Goal: Task Accomplishment & Management: Complete application form

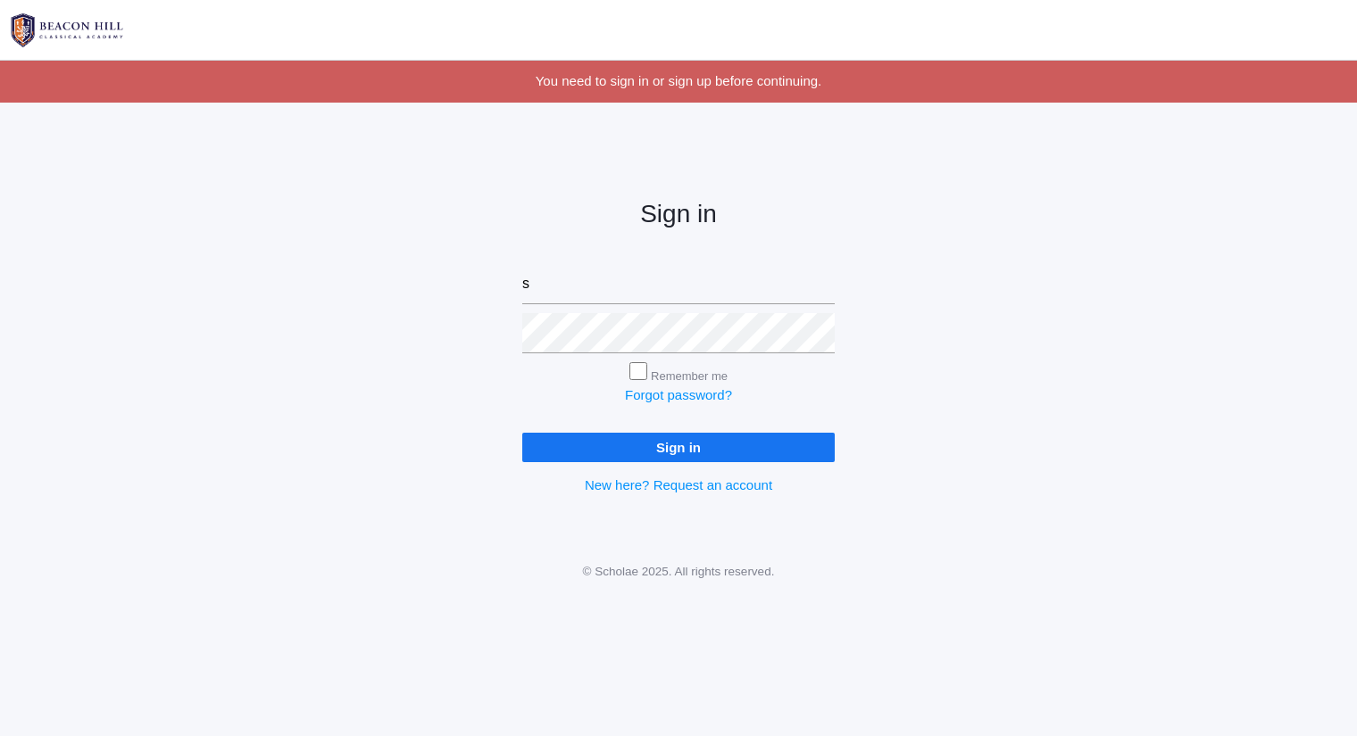
type input "sarah@beaconhillclassical.org"
click at [522, 433] on input "Sign in" at bounding box center [678, 447] width 312 height 29
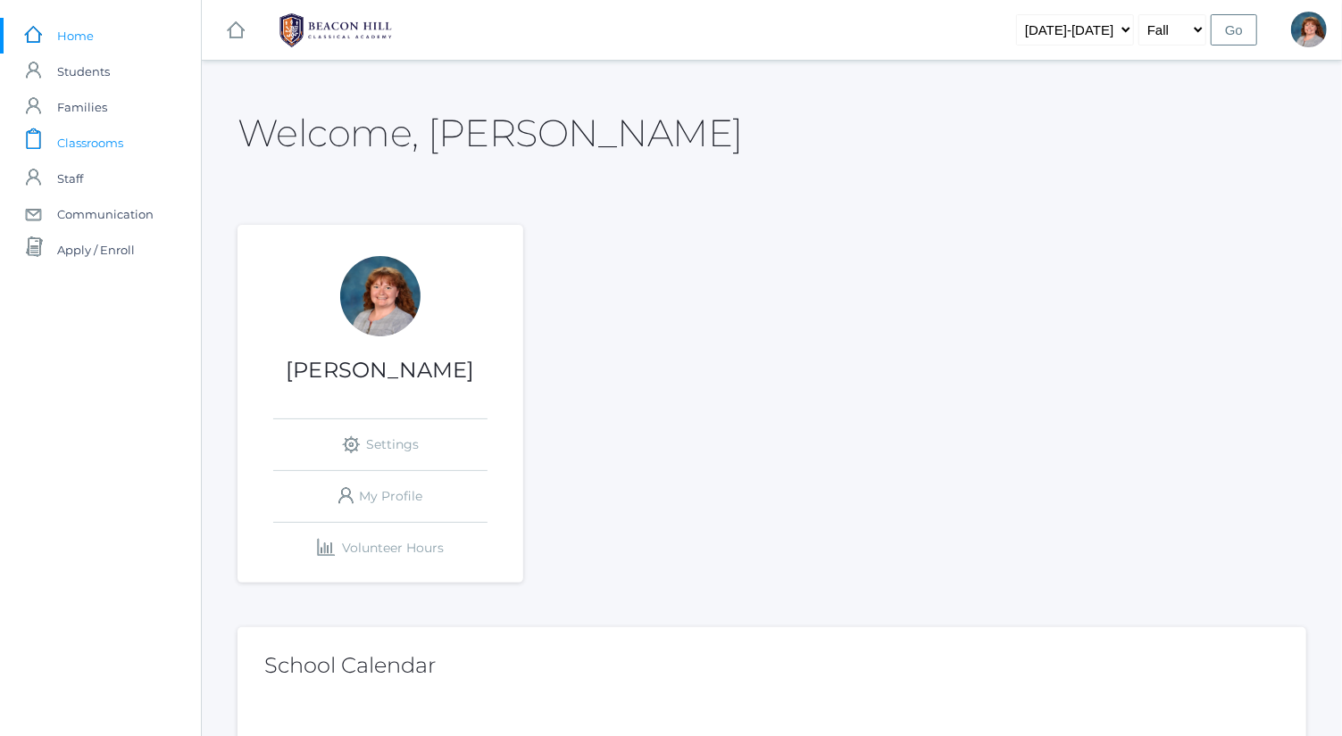
click at [101, 140] on span "Classrooms" at bounding box center [90, 143] width 66 height 36
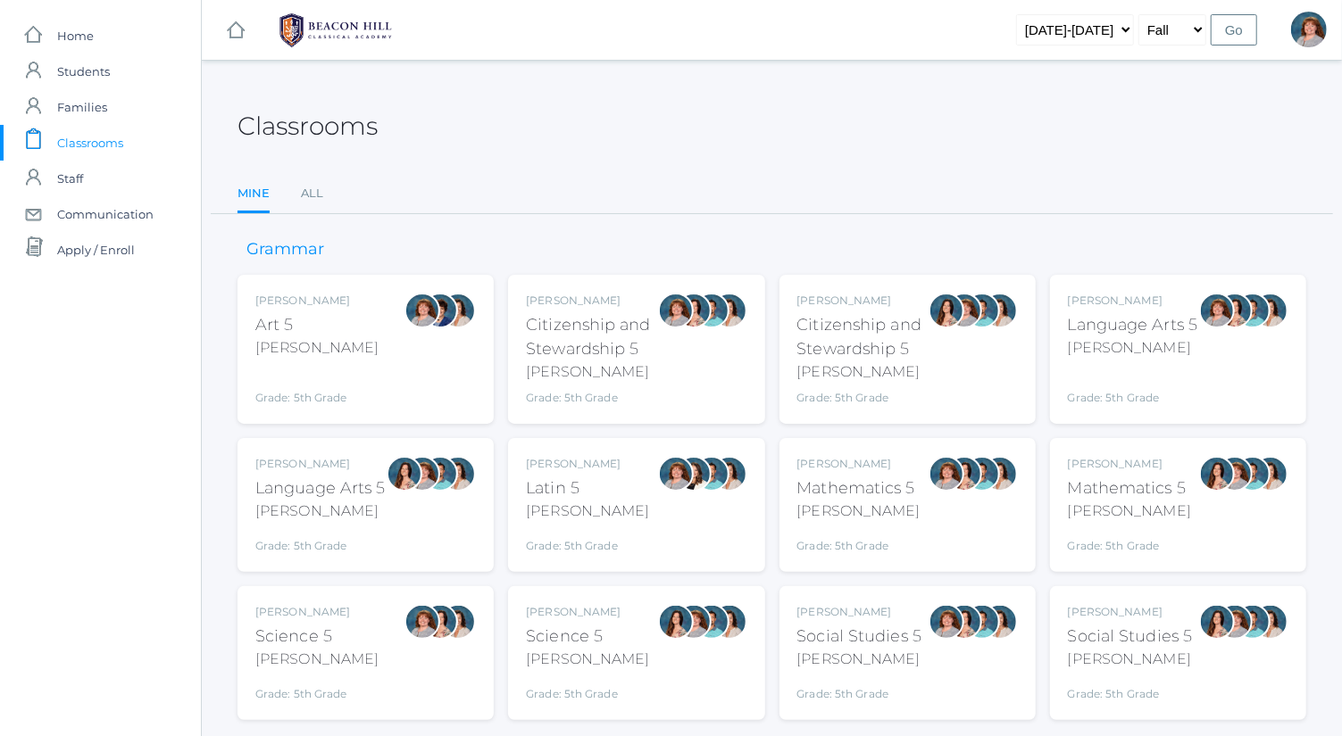
scroll to position [46, 0]
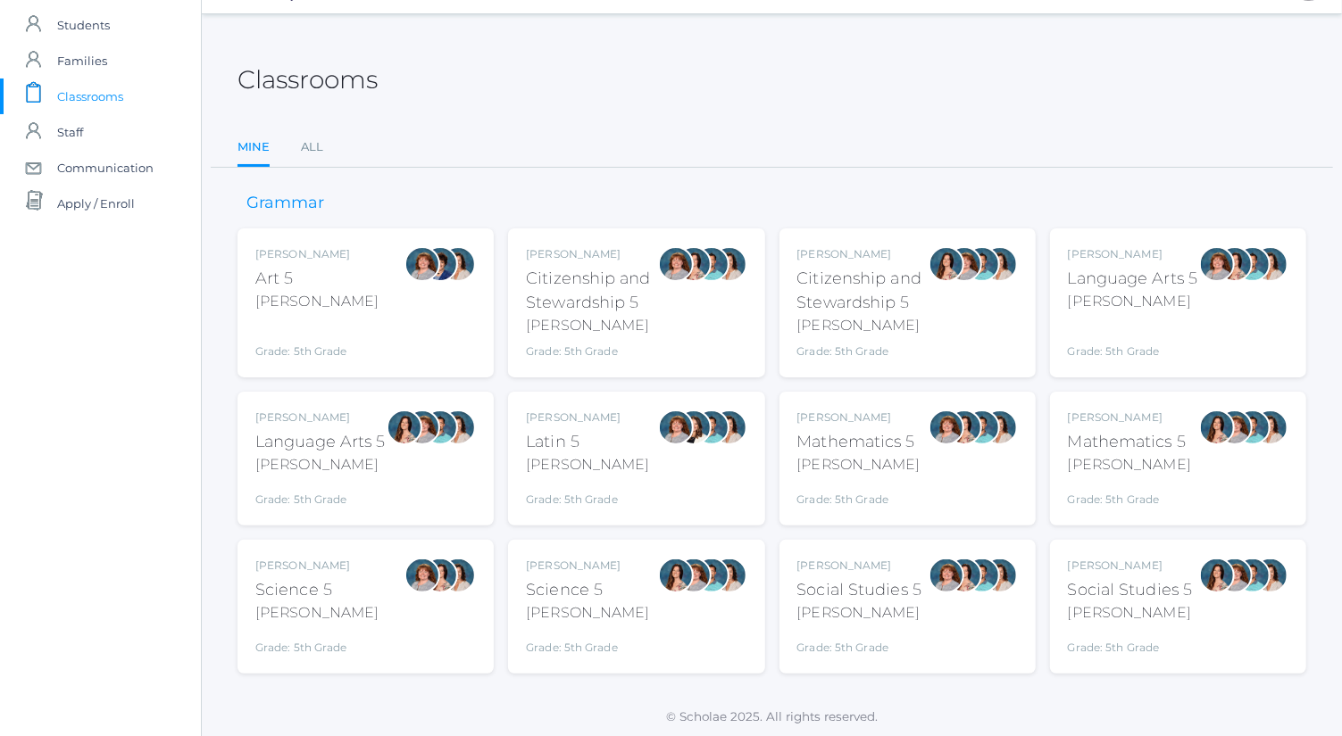
click at [1208, 287] on div at bounding box center [1217, 302] width 36 height 113
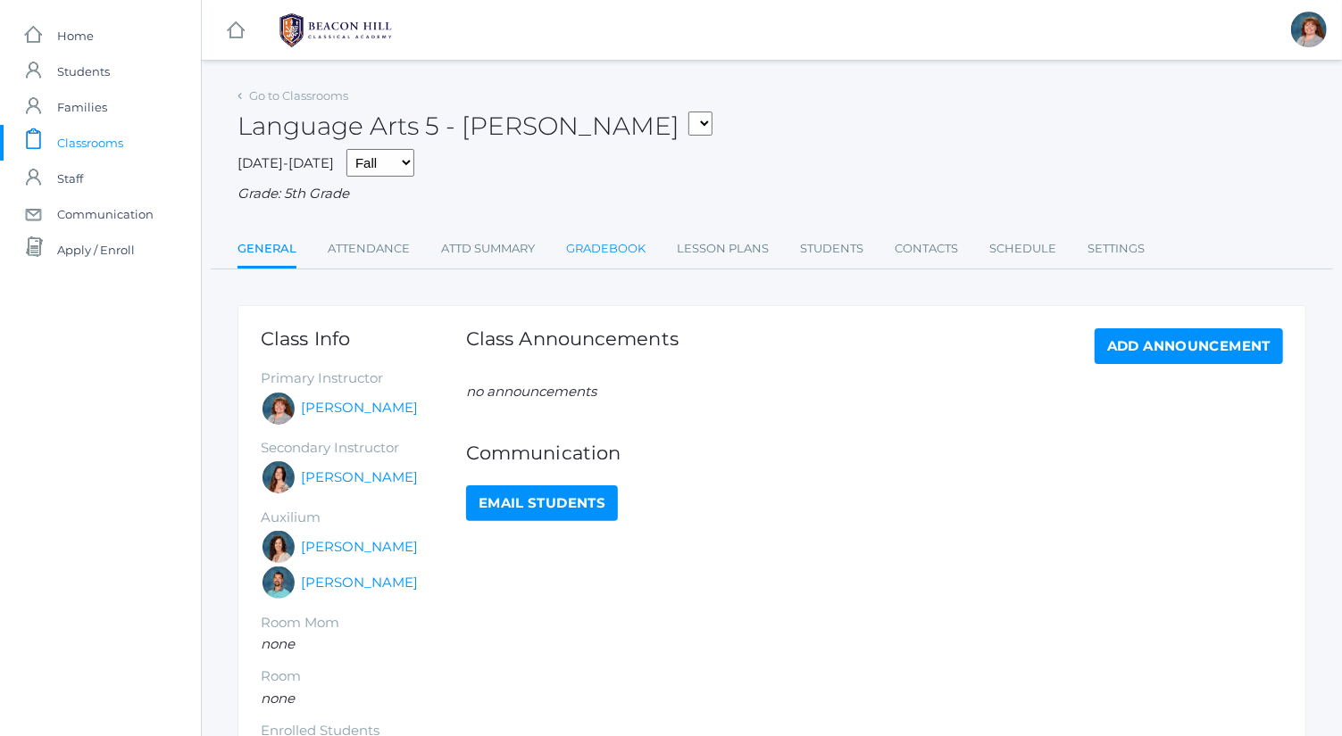
click at [636, 255] on link "Gradebook" at bounding box center [605, 249] width 79 height 36
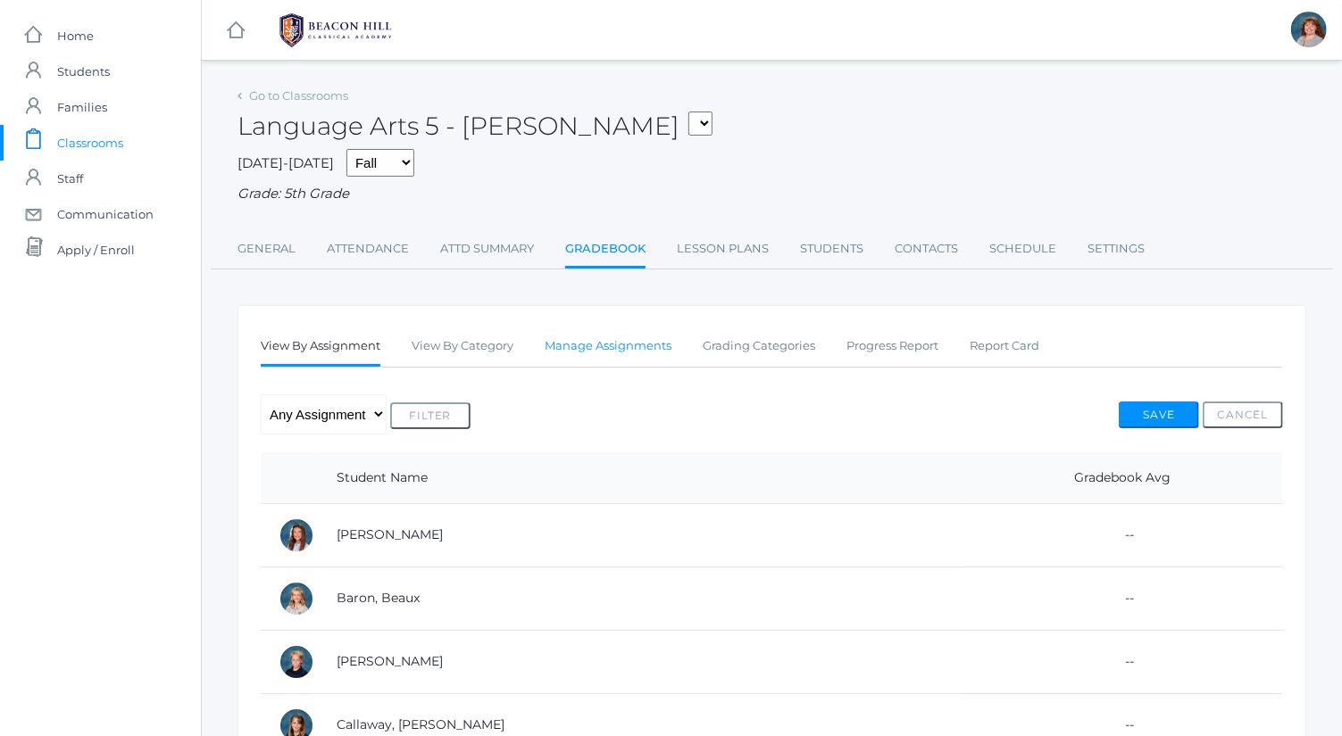
click at [646, 349] on link "Manage Assignments" at bounding box center [607, 346] width 127 height 36
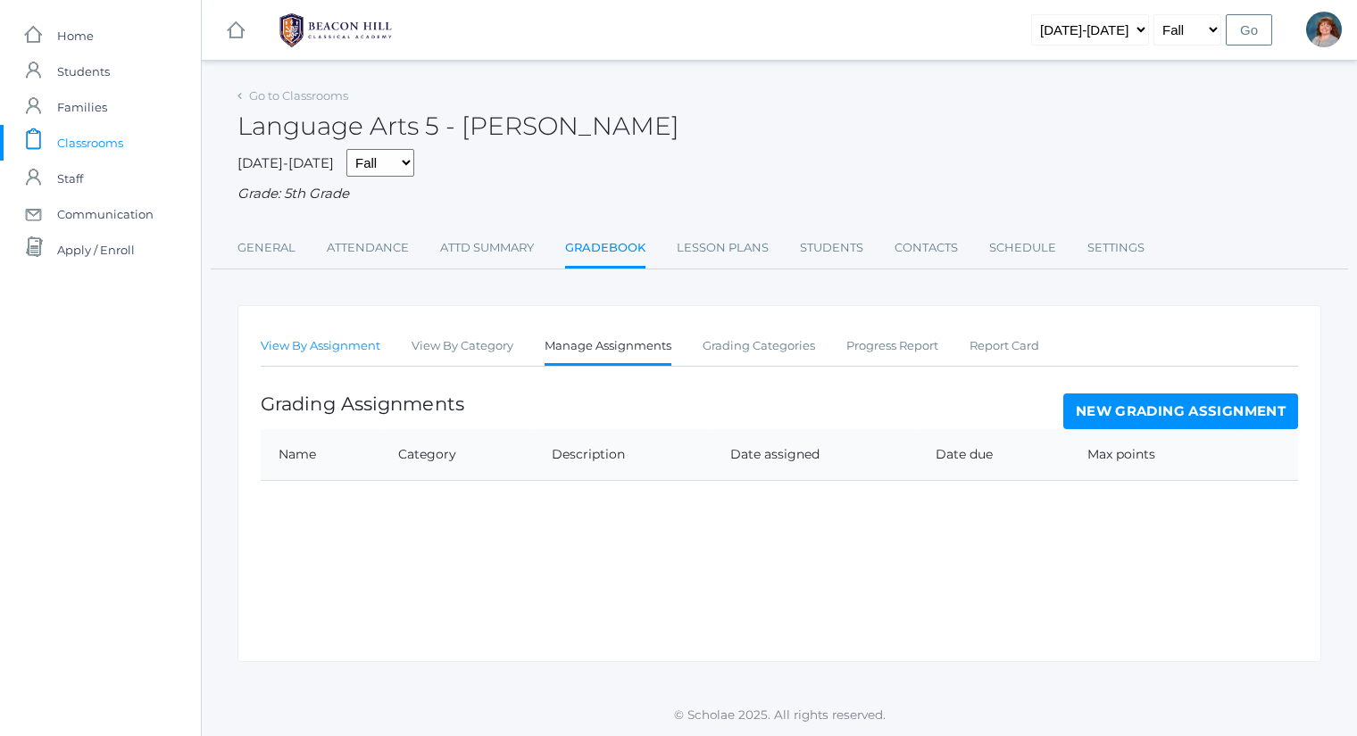
click at [351, 343] on link "View By Assignment" at bounding box center [321, 346] width 120 height 36
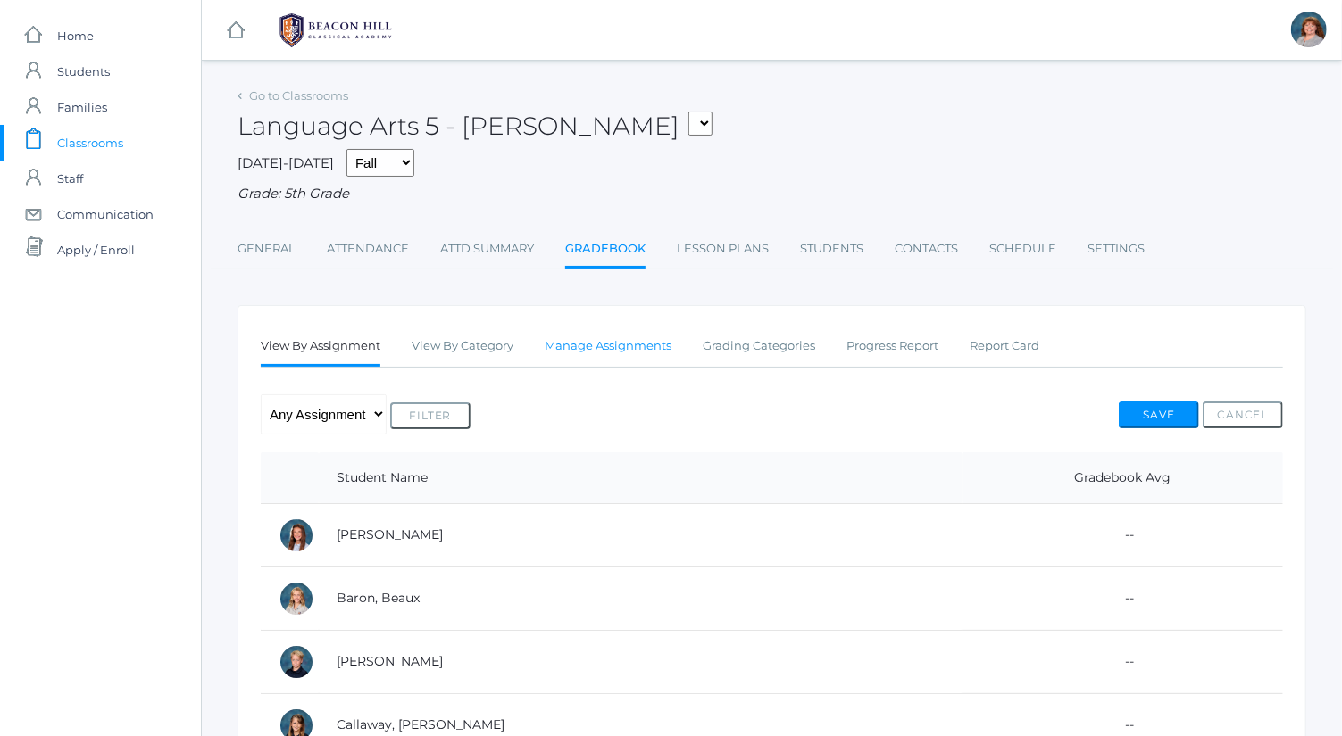
click at [619, 355] on link "Manage Assignments" at bounding box center [607, 346] width 127 height 36
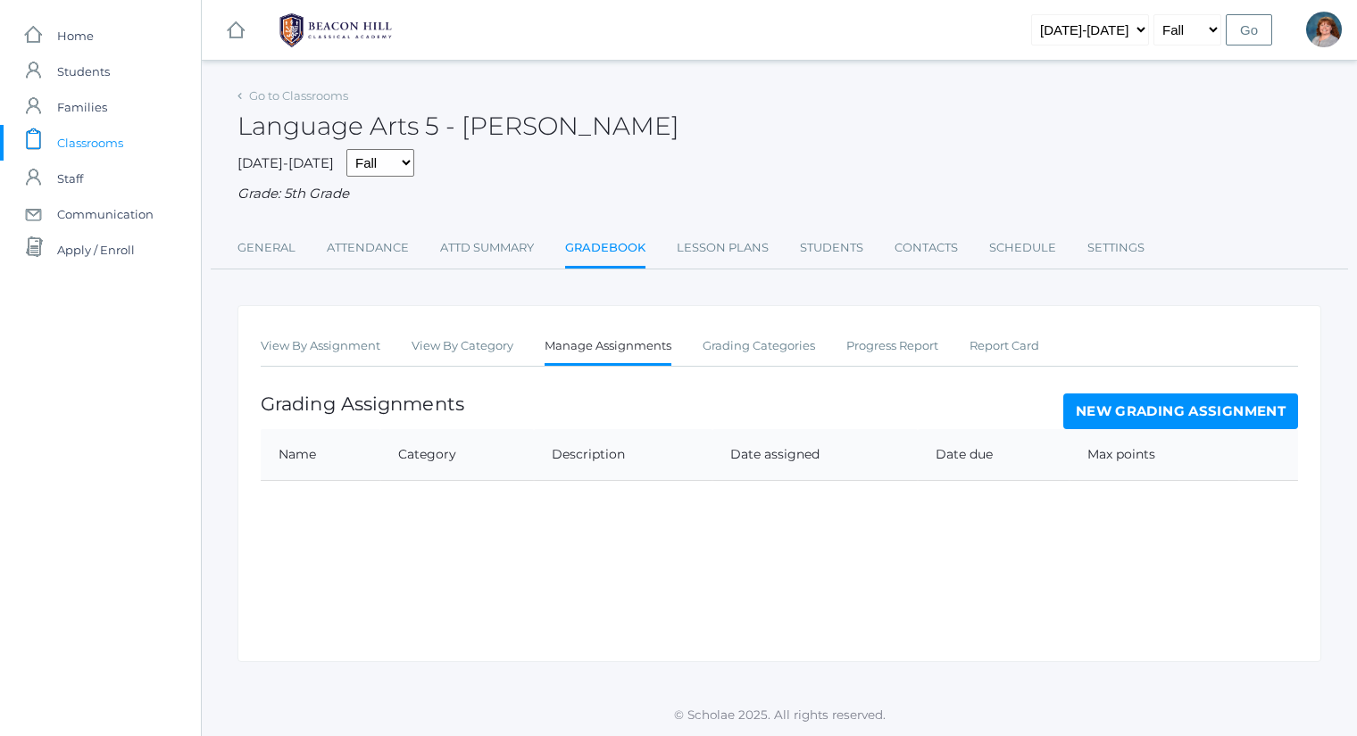
click at [1092, 411] on link "New Grading Assignment" at bounding box center [1180, 412] width 235 height 36
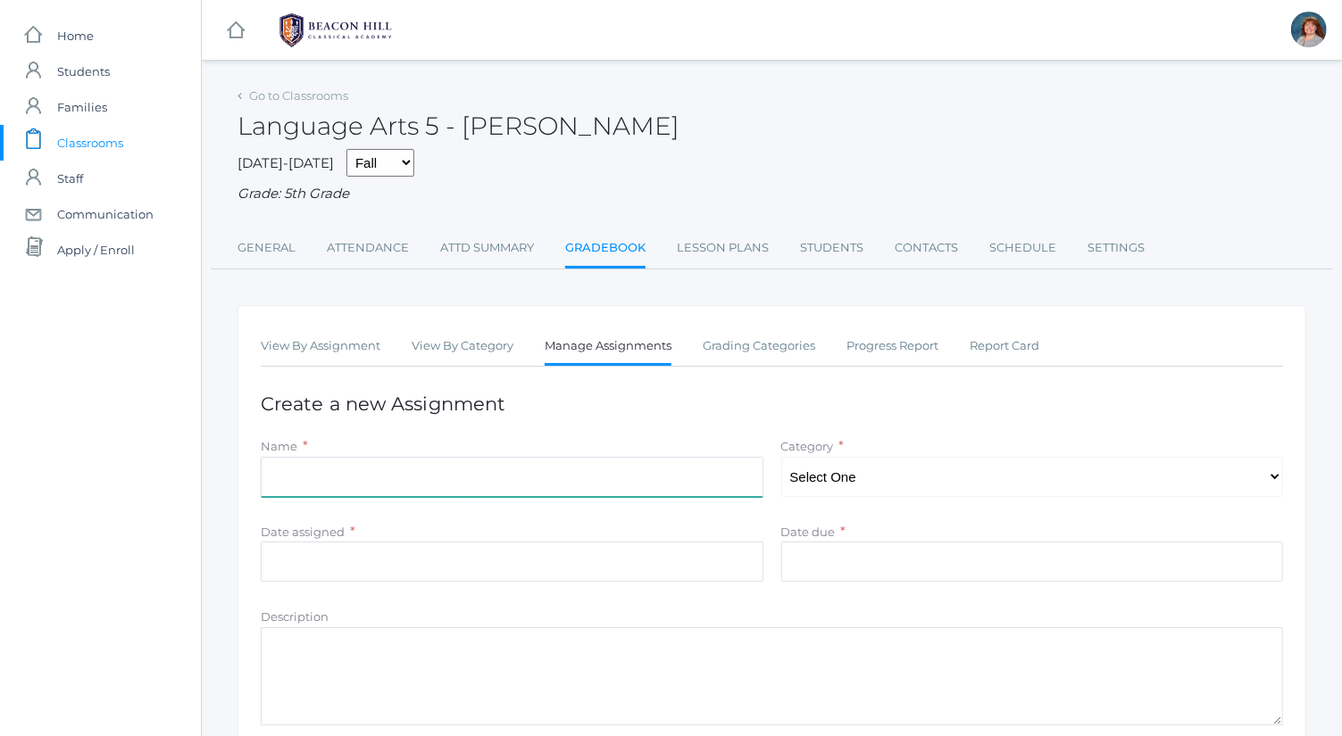
click at [434, 474] on input "Name" at bounding box center [512, 477] width 503 height 40
type input "3"
type input "All About Me"
click at [835, 476] on select "Select One Spelling Composition Grammar Literature Memory" at bounding box center [1032, 477] width 503 height 40
select select "1034"
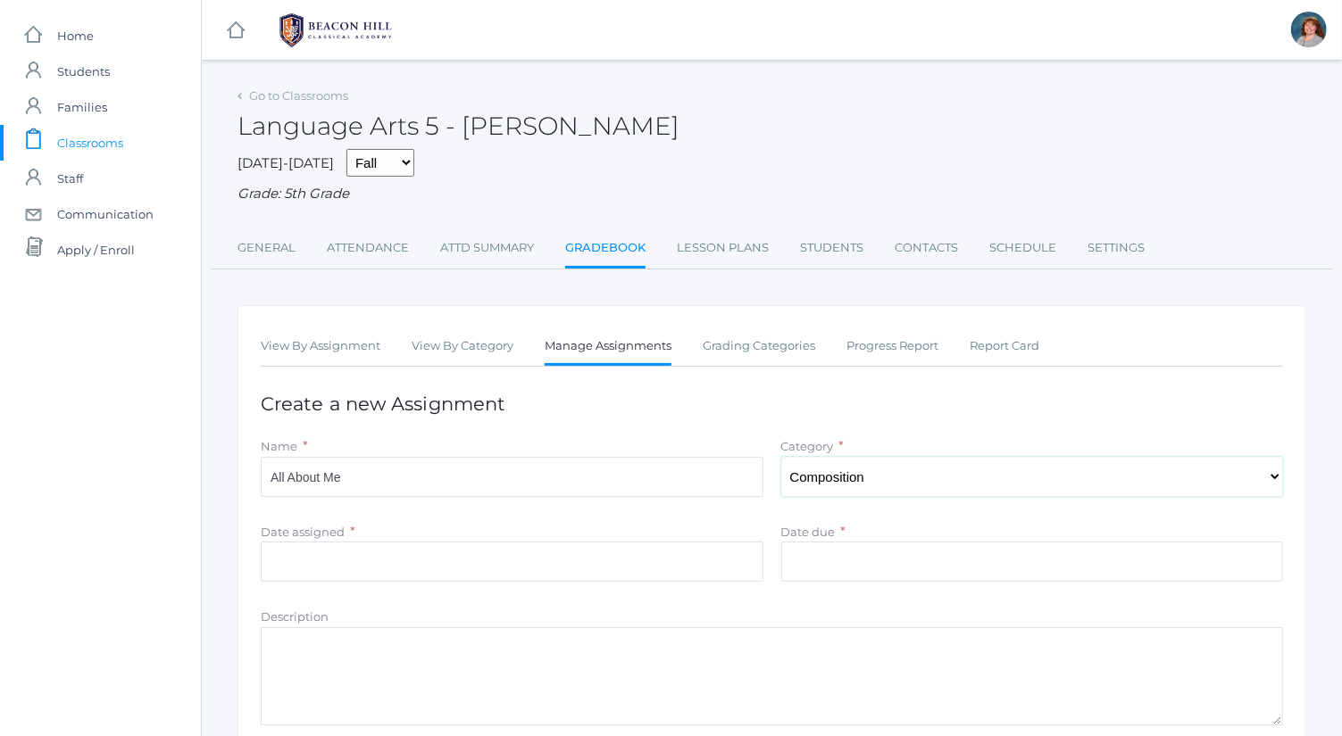
click at [781, 457] on select "Select One Spelling Composition Grammar Literature Memory" at bounding box center [1032, 477] width 503 height 40
click at [680, 555] on input "Date assigned" at bounding box center [512, 562] width 503 height 40
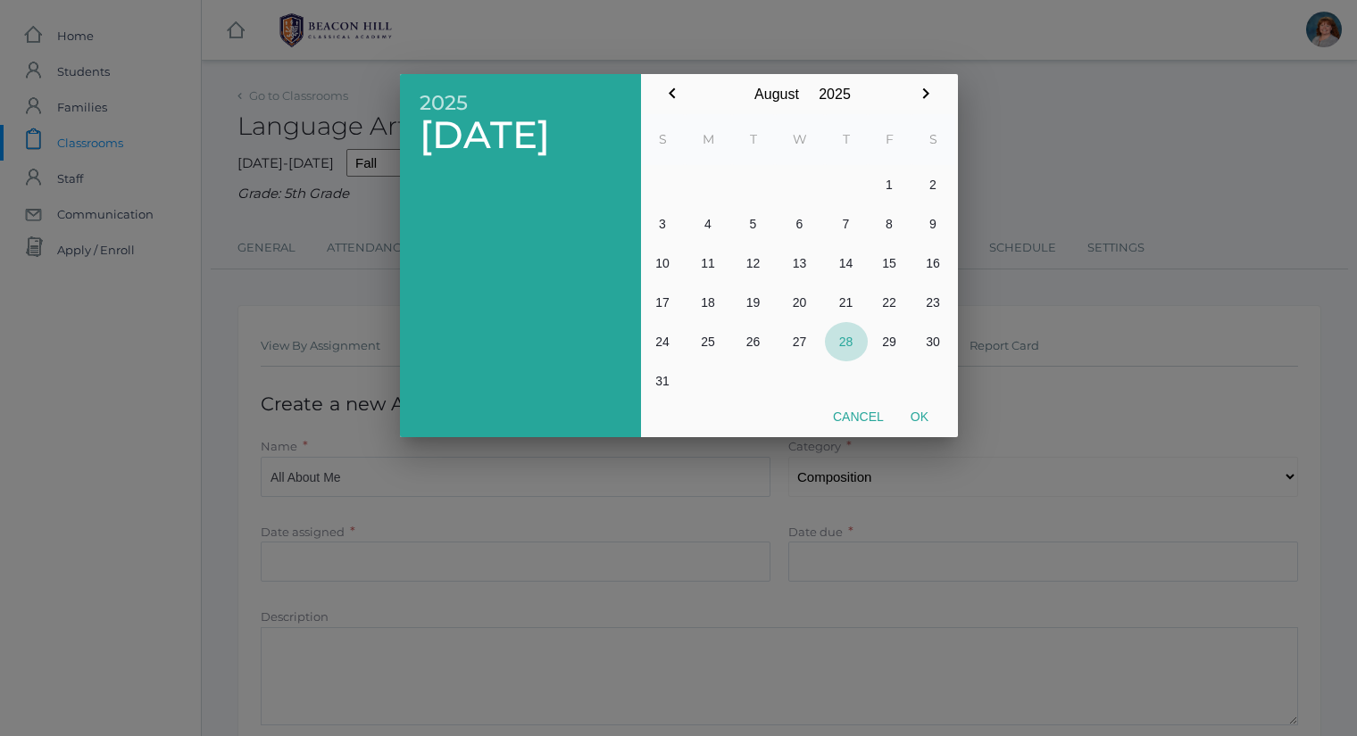
click at [842, 341] on button "28" at bounding box center [846, 341] width 43 height 39
click at [917, 414] on button "Ok" at bounding box center [919, 417] width 45 height 32
type input "[DATE]"
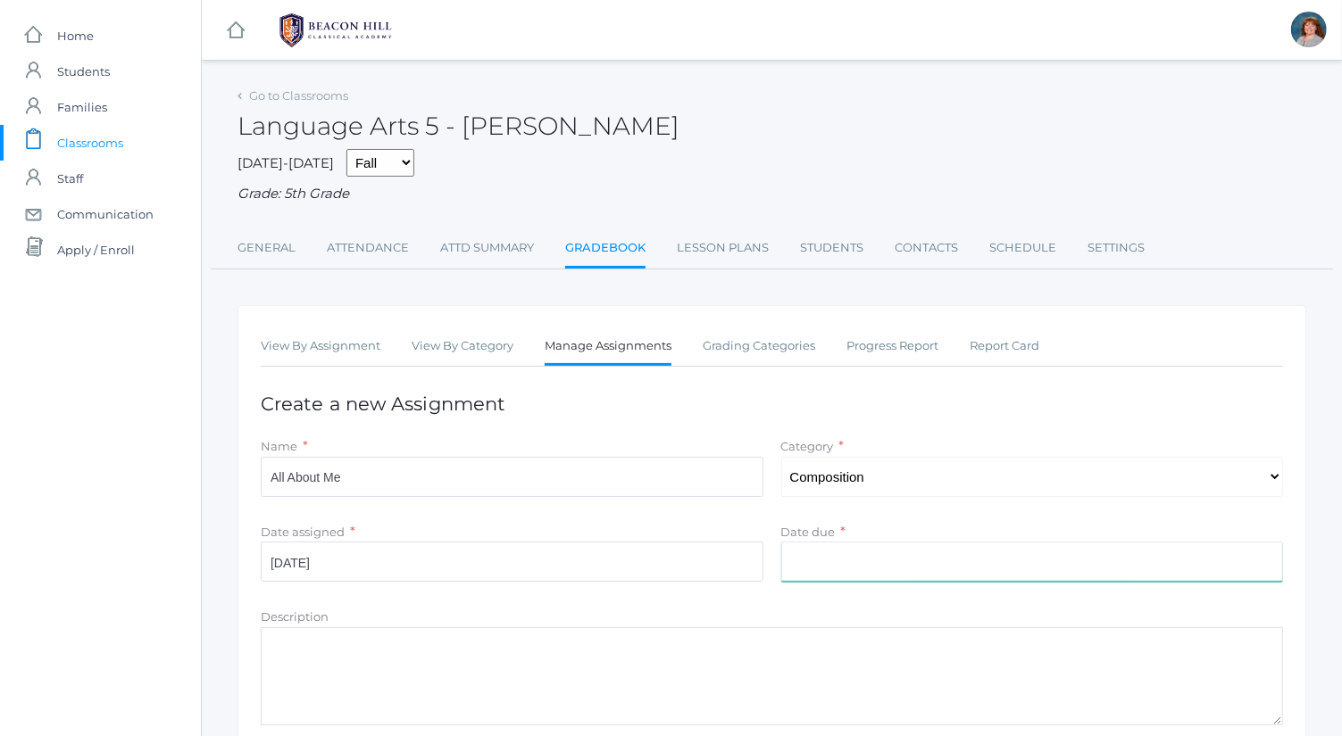
click at [904, 547] on input "Date due" at bounding box center [1032, 562] width 503 height 40
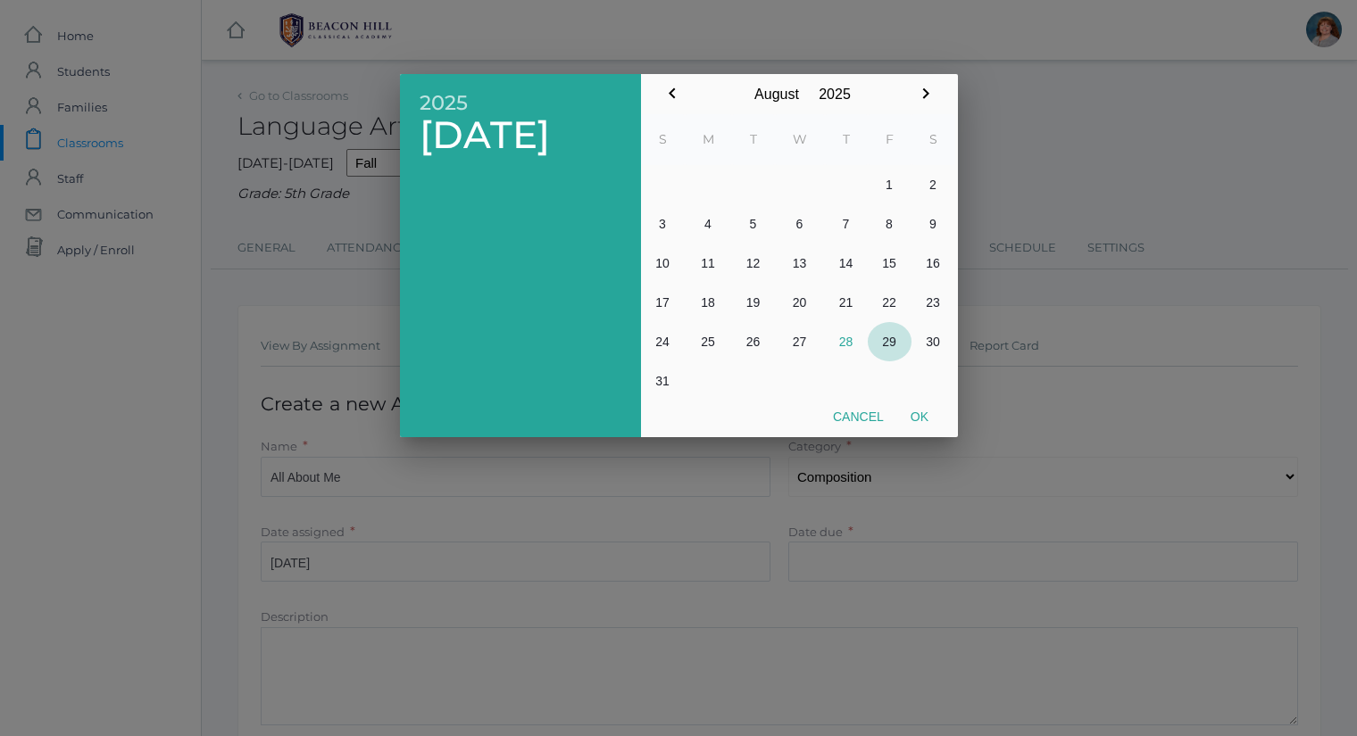
click at [875, 339] on button "29" at bounding box center [890, 341] width 44 height 39
click at [920, 424] on button "Ok" at bounding box center [919, 417] width 45 height 32
type input "[DATE]"
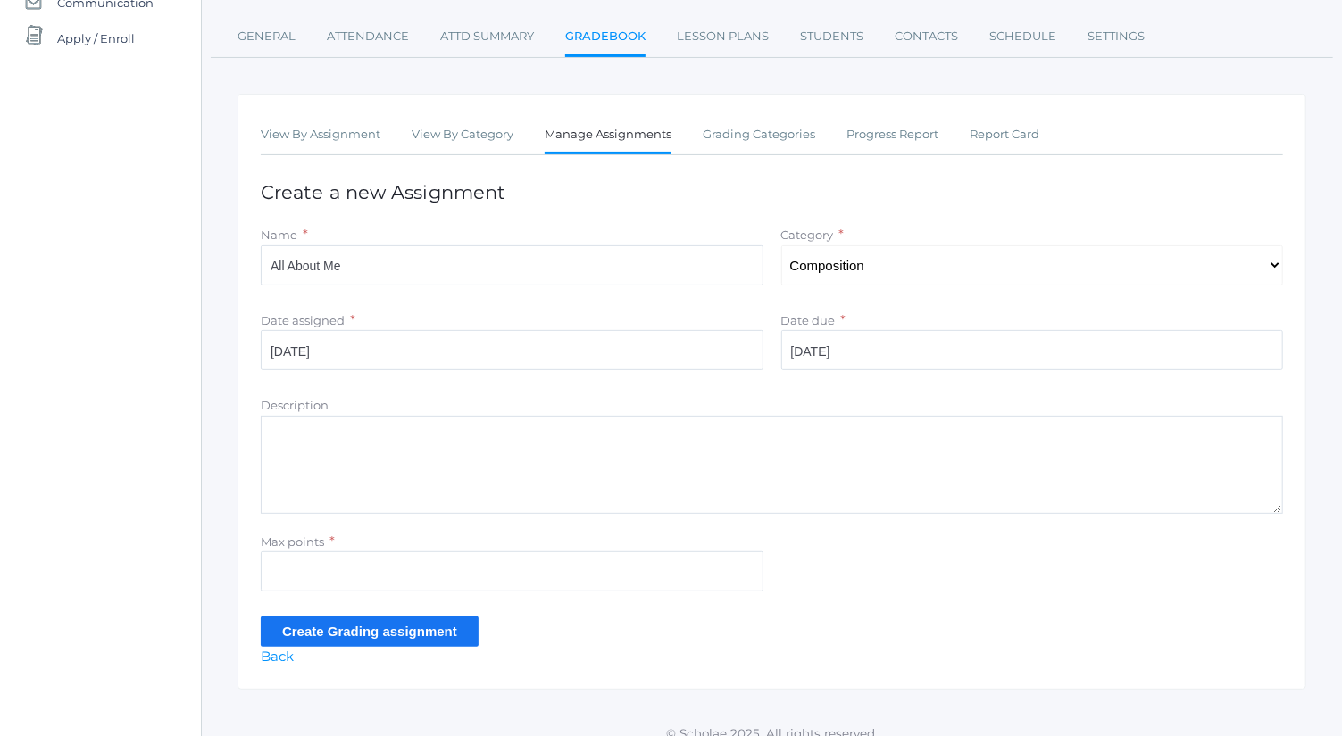
scroll to position [216, 0]
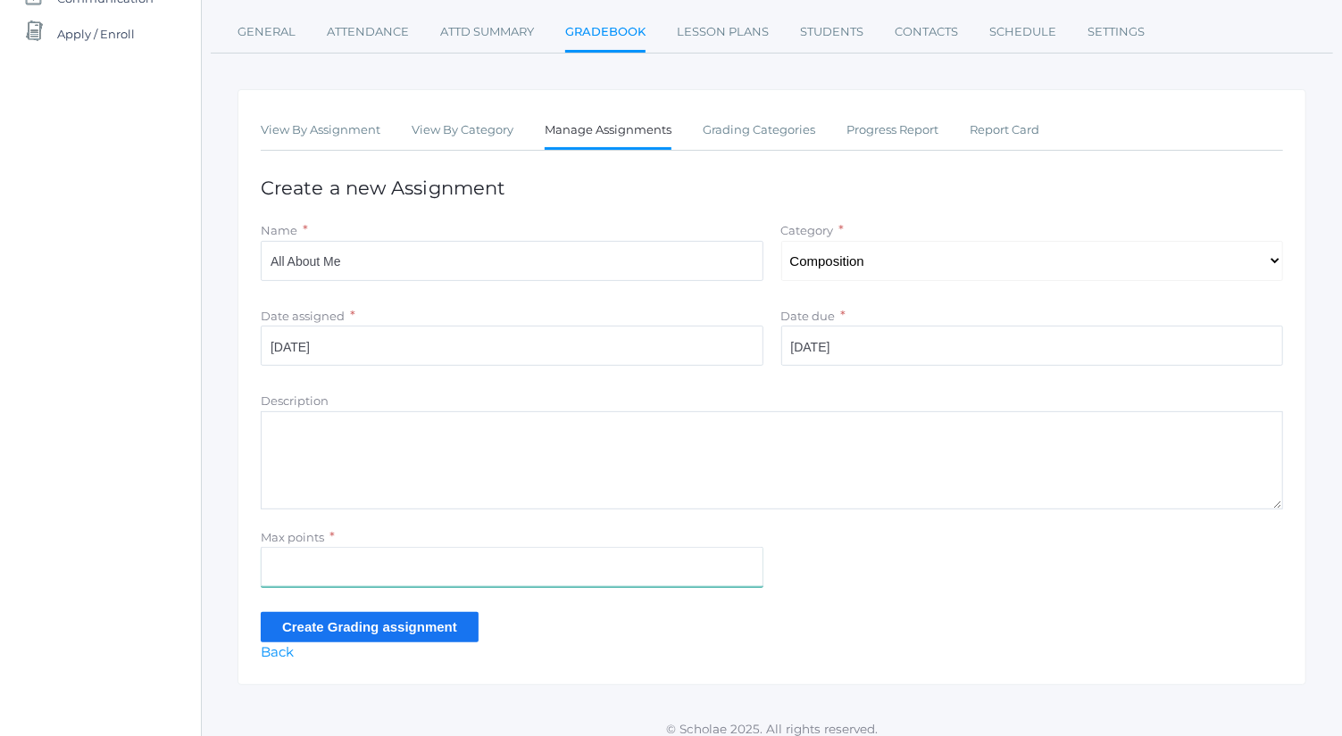
click at [581, 571] on input "Max points" at bounding box center [512, 567] width 503 height 40
type input "10"
click at [413, 620] on input "Create Grading assignment" at bounding box center [370, 626] width 218 height 29
